Goal: Ask a question

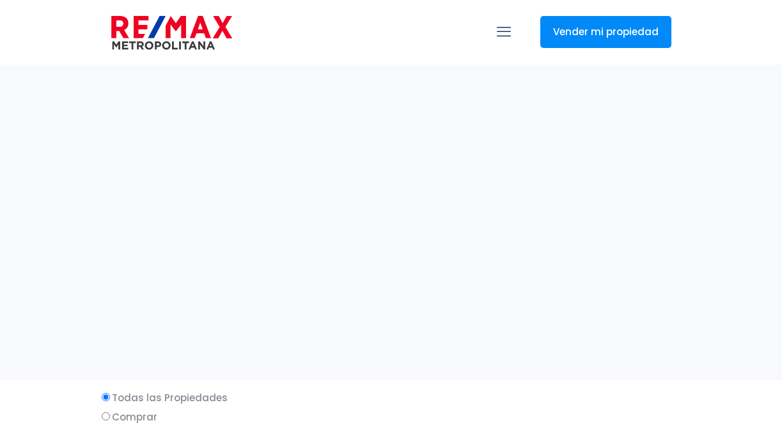
select select
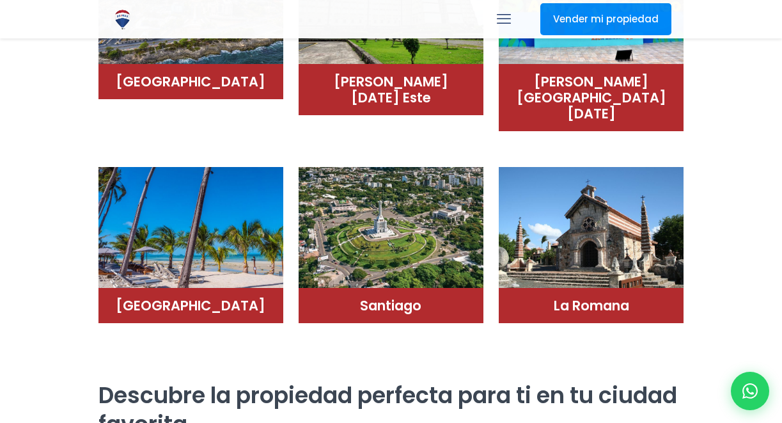
scroll to position [1109, 0]
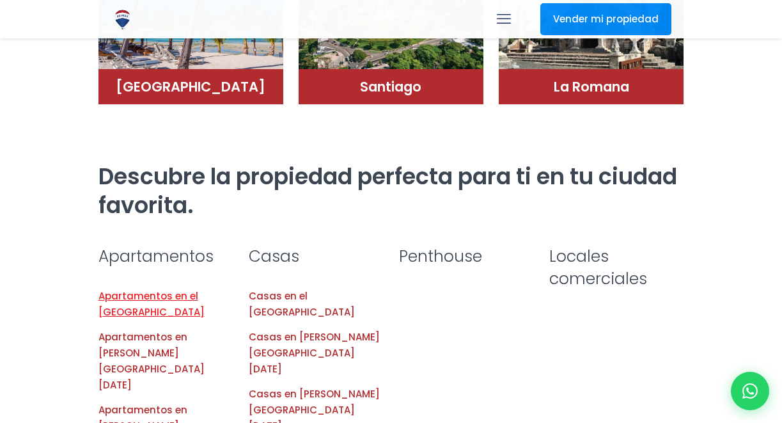
click at [196, 289] on link "Apartamentos en el Distrito Nacional" at bounding box center [152, 303] width 106 height 29
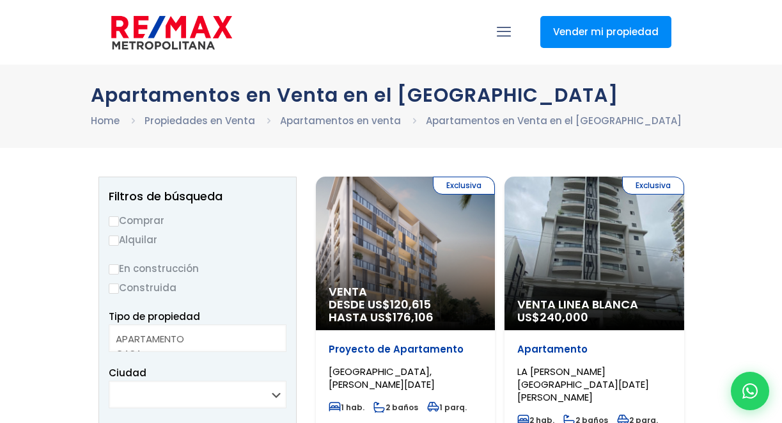
select select
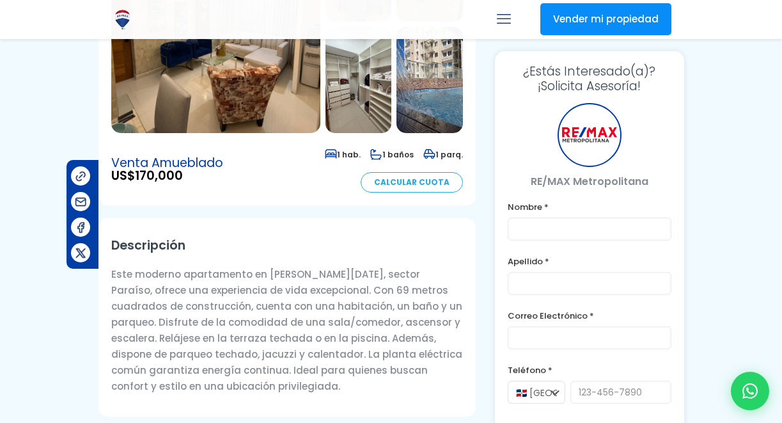
scroll to position [246, 0]
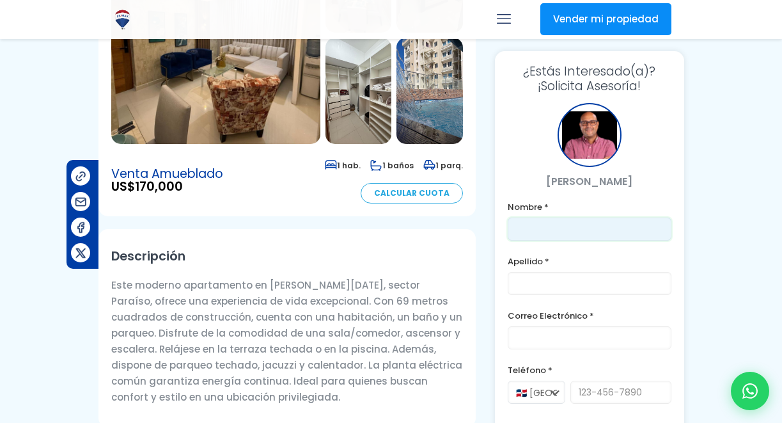
click at [542, 235] on input "text" at bounding box center [589, 229] width 163 height 23
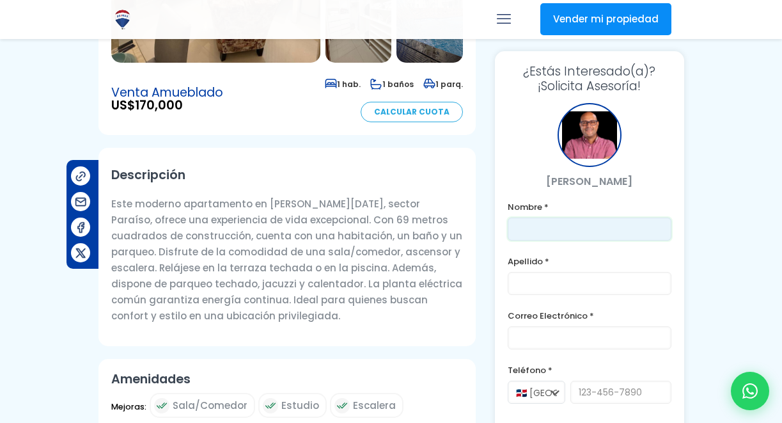
scroll to position [341, 0]
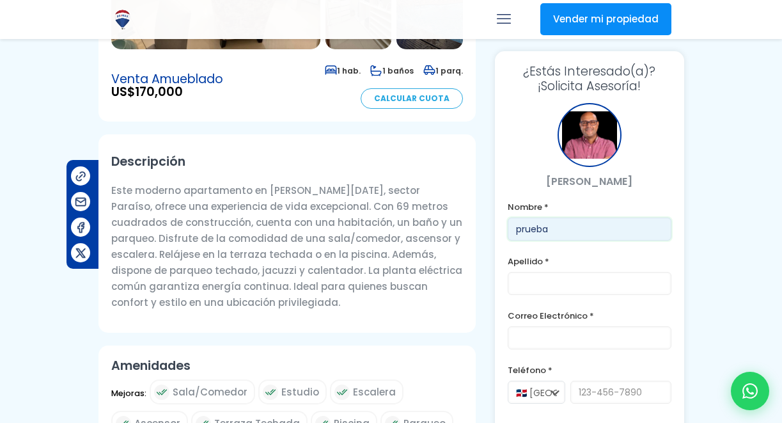
type input "prueba"
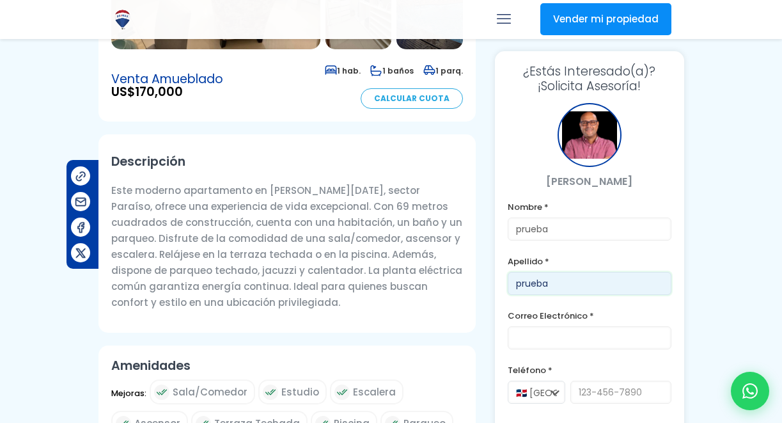
type input "prueba"
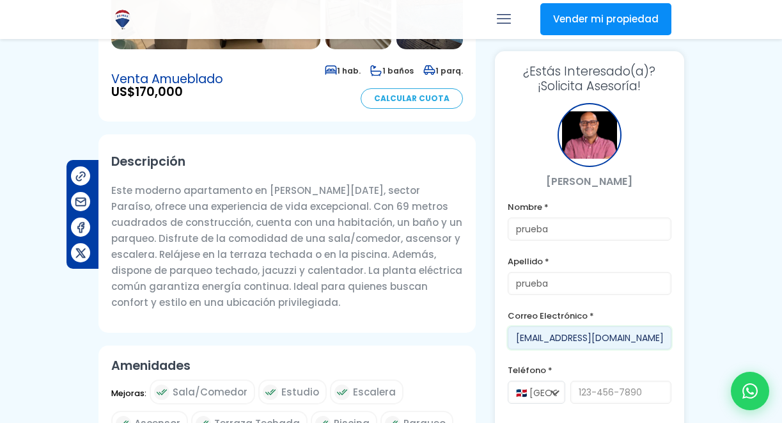
click at [548, 336] on input "[EMAIL_ADDRESS][DOMAIN_NAME]" at bounding box center [589, 337] width 163 height 23
type input "[EMAIL_ADDRESS][DOMAIN_NAME]"
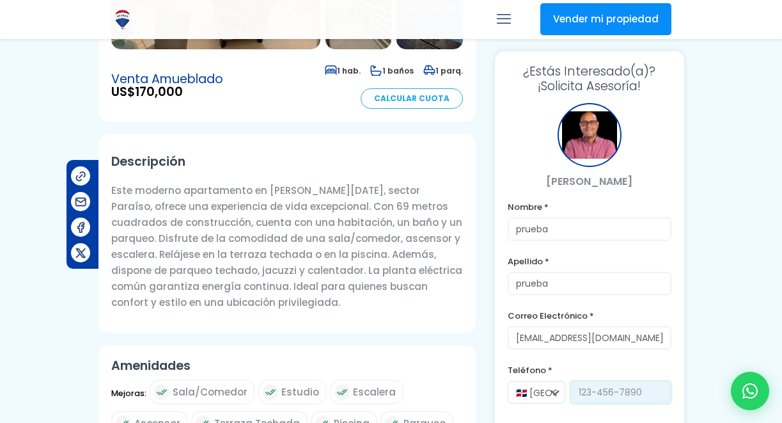
click at [580, 386] on input "tel" at bounding box center [621, 392] width 100 height 23
type input "8292302164"
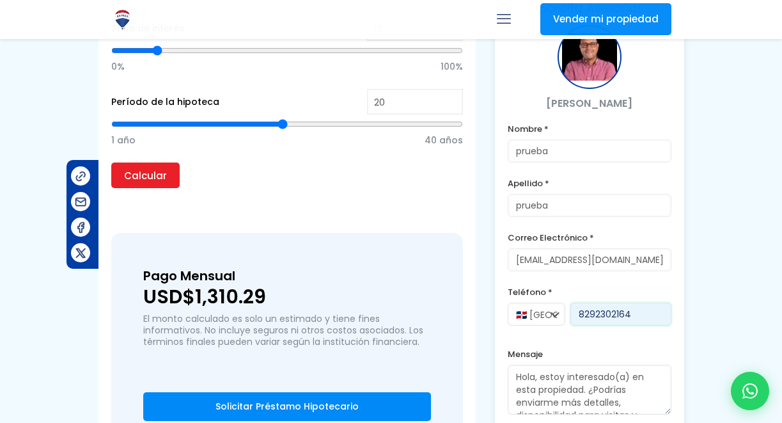
scroll to position [1253, 0]
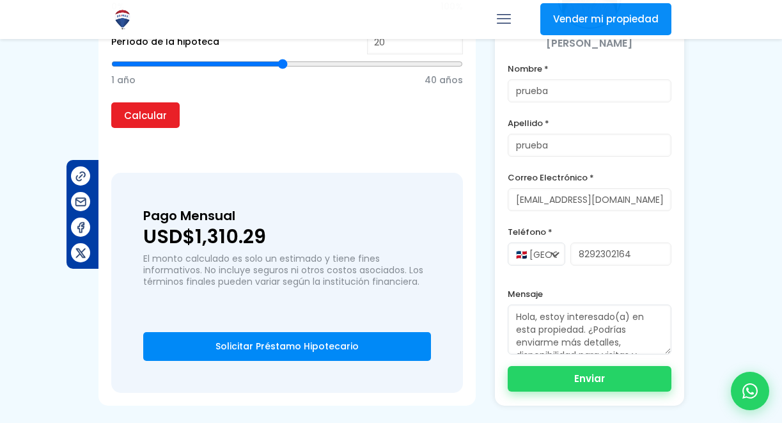
click at [577, 366] on button "Enviar" at bounding box center [589, 379] width 163 height 26
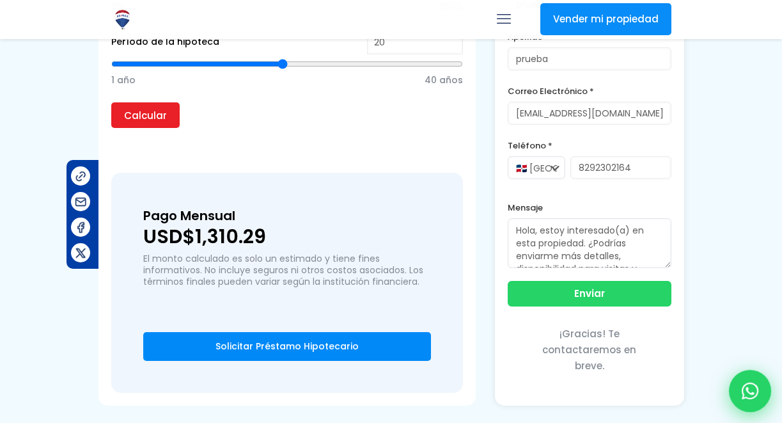
click at [750, 400] on div at bounding box center [750, 391] width 42 height 42
type input "prueba"
type input "[EMAIL_ADDRESS][DOMAIN_NAME]"
type input "8292302164"
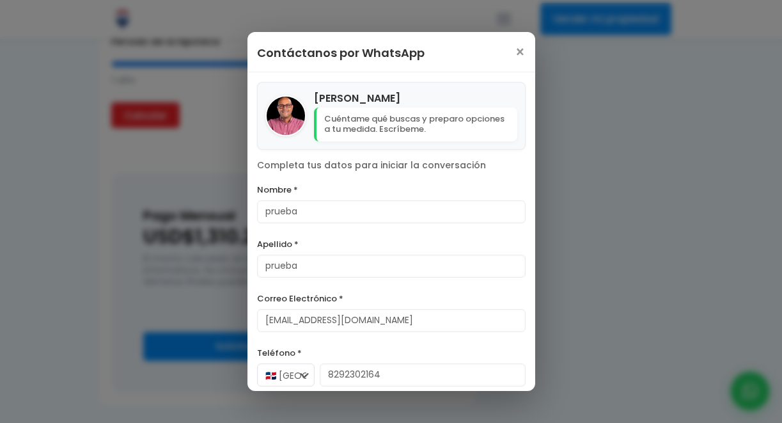
click at [457, 353] on label "Teléfono *" at bounding box center [391, 353] width 269 height 16
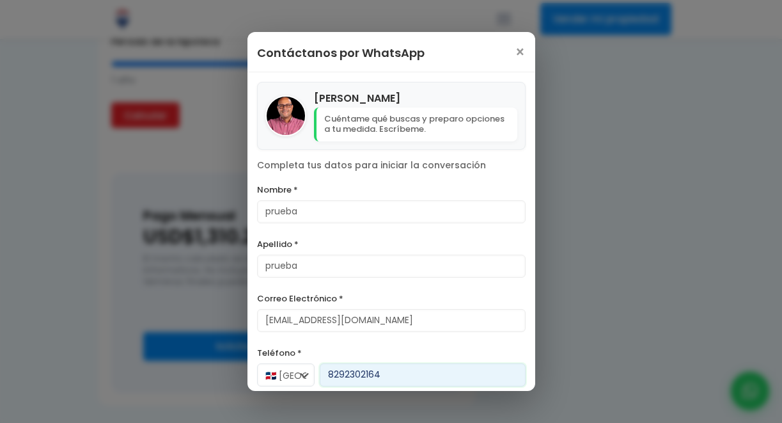
click at [457, 363] on input "8292302164" at bounding box center [423, 374] width 206 height 23
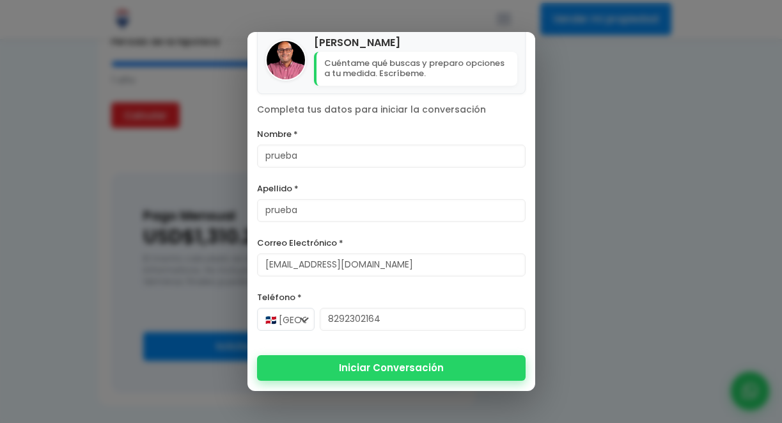
click at [420, 367] on button "Iniciar Conversación" at bounding box center [391, 368] width 269 height 26
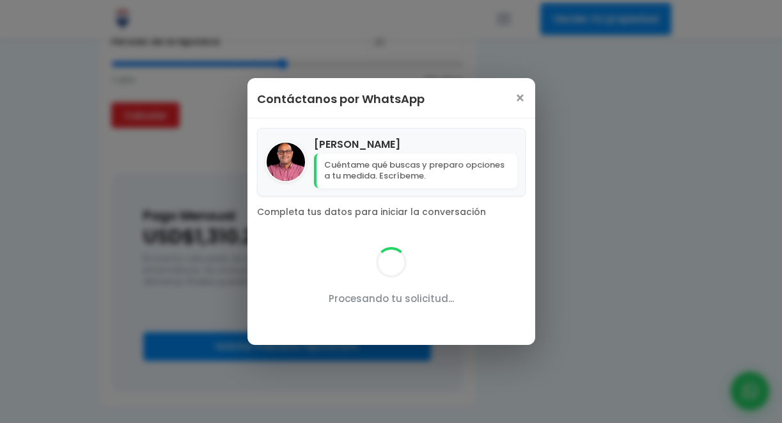
scroll to position [0, 0]
